Goal: Task Accomplishment & Management: Complete application form

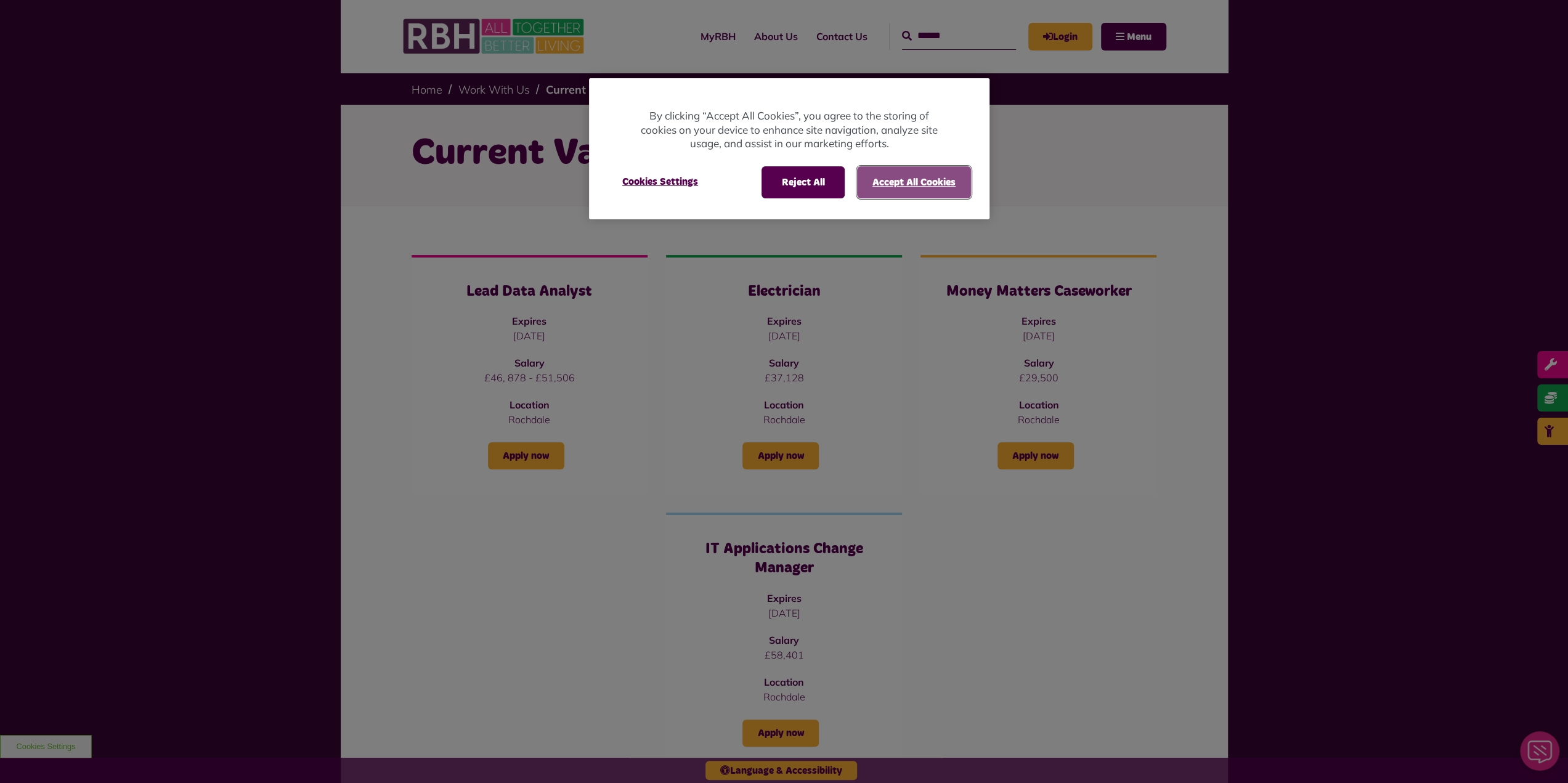
click at [906, 186] on button "Accept All Cookies" at bounding box center [913, 182] width 114 height 32
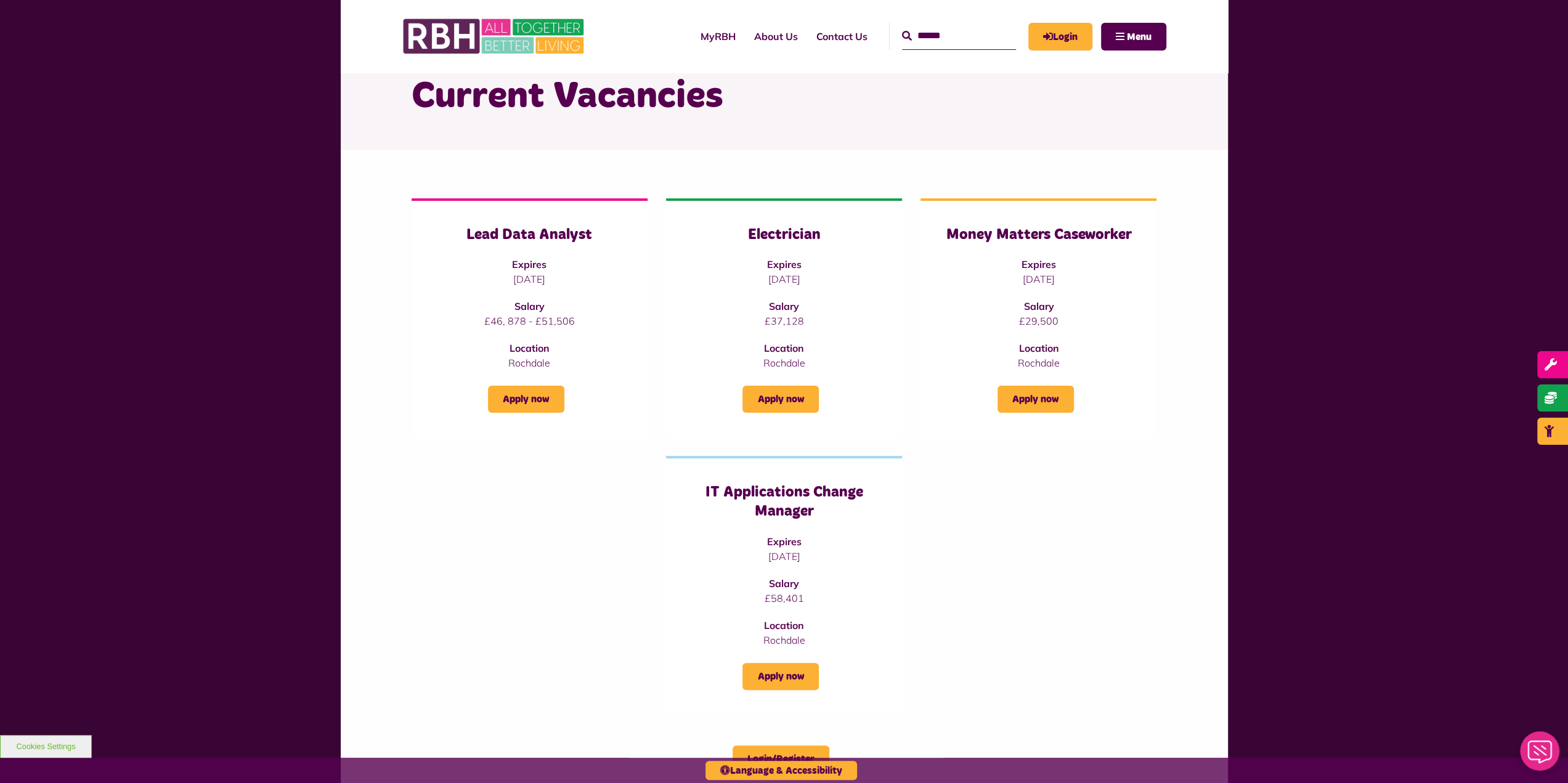
scroll to position [246, 0]
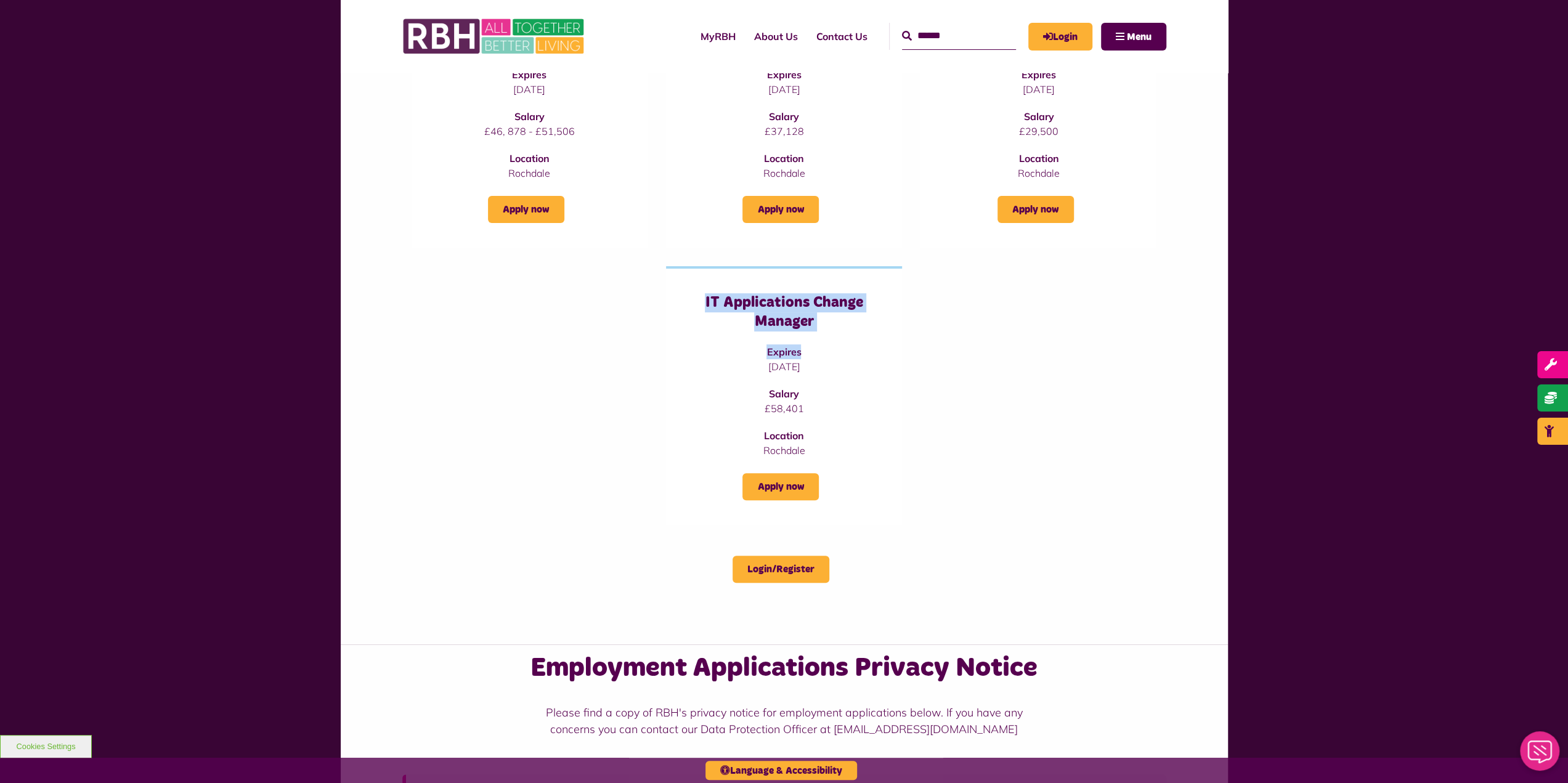
drag, startPoint x: 753, startPoint y: 307, endPoint x: 990, endPoint y: 365, distance: 244.0
click at [924, 341] on div "Lead Data Analyst Expires [DATE] Salary £46, 878 - £51,506 Location [GEOGRAPHIC…" at bounding box center [784, 267] width 764 height 516
click at [991, 365] on div "Lead Data Analyst Expires [DATE] Salary £46, 878 - £51,506 Location [GEOGRAPHIC…" at bounding box center [784, 267] width 764 height 516
drag, startPoint x: 810, startPoint y: 409, endPoint x: 743, endPoint y: 398, distance: 67.9
click at [743, 398] on div "IT Applications Change Manager Expires [DATE] Salary £58,401 Location [GEOGRAPH…" at bounding box center [783, 375] width 186 height 164
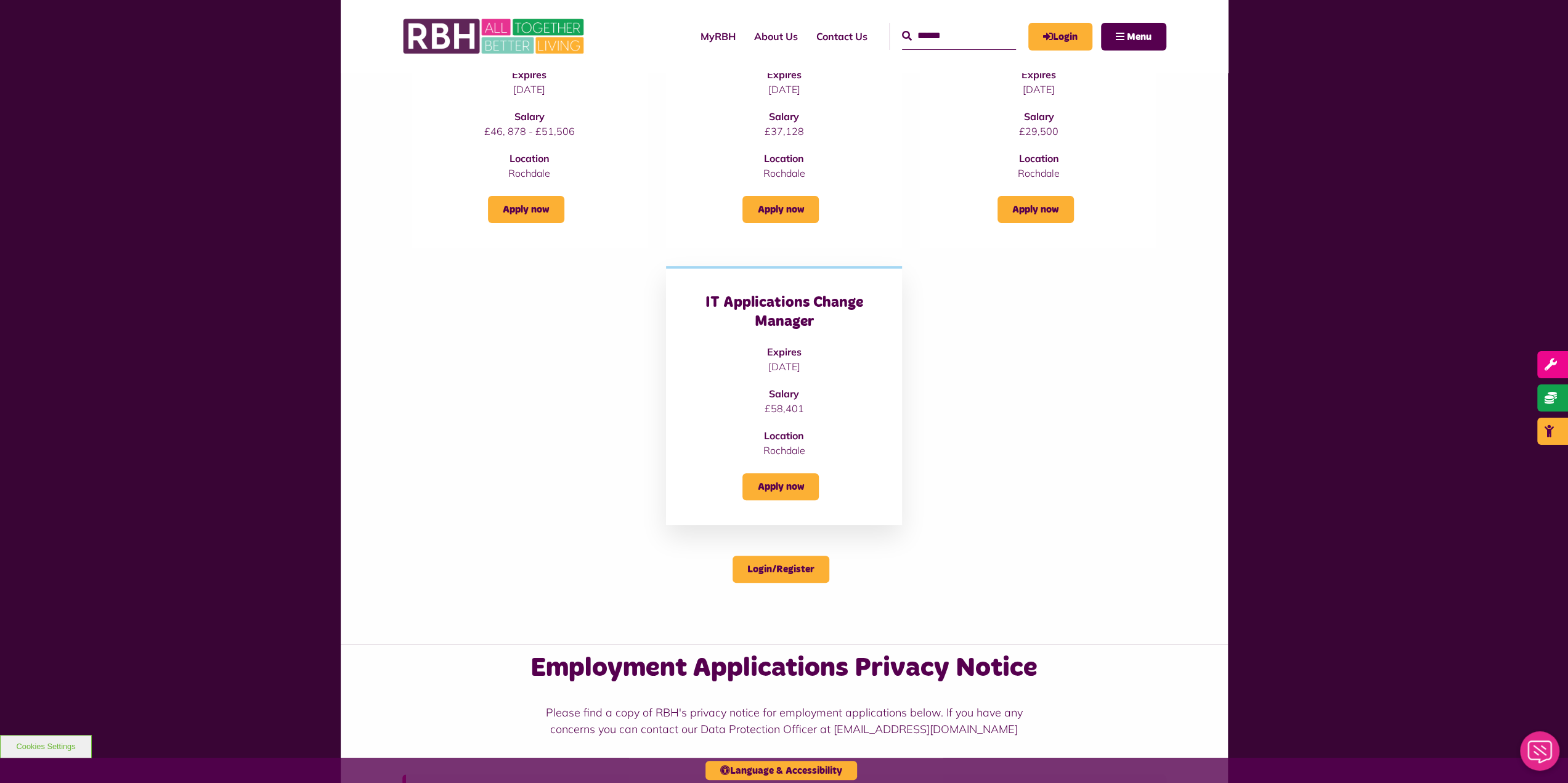
click at [829, 311] on h3 "IT Applications Change Manager" at bounding box center [783, 312] width 186 height 38
drag, startPoint x: 791, startPoint y: 440, endPoint x: 757, endPoint y: 433, distance: 34.7
click at [757, 433] on div "IT Applications Change Manager Expires [DATE] Salary £58,401 Location [GEOGRAPH…" at bounding box center [783, 375] width 186 height 164
click at [800, 490] on link "Apply now" at bounding box center [780, 486] width 77 height 27
